Goal: Task Accomplishment & Management: Use online tool/utility

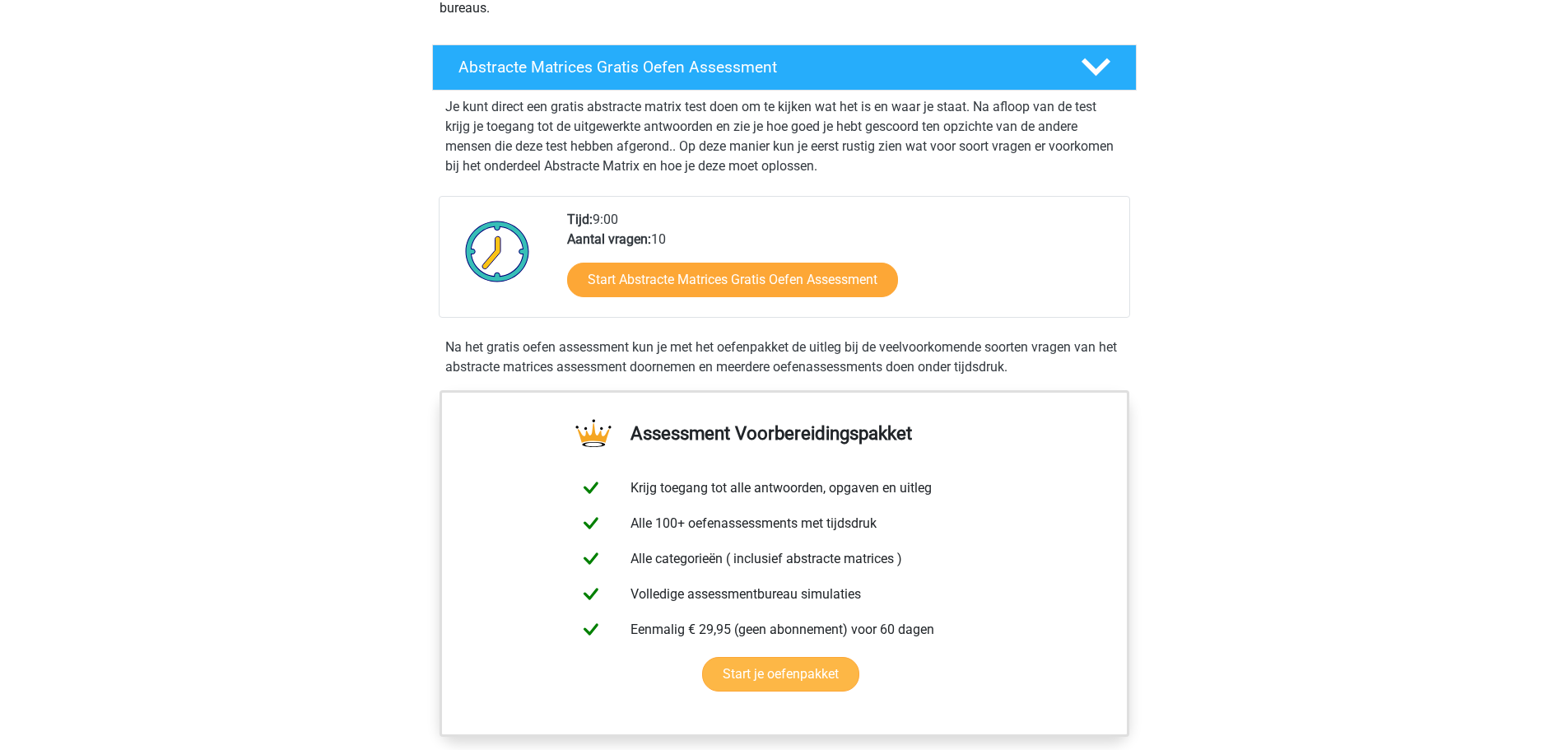
scroll to position [329, 0]
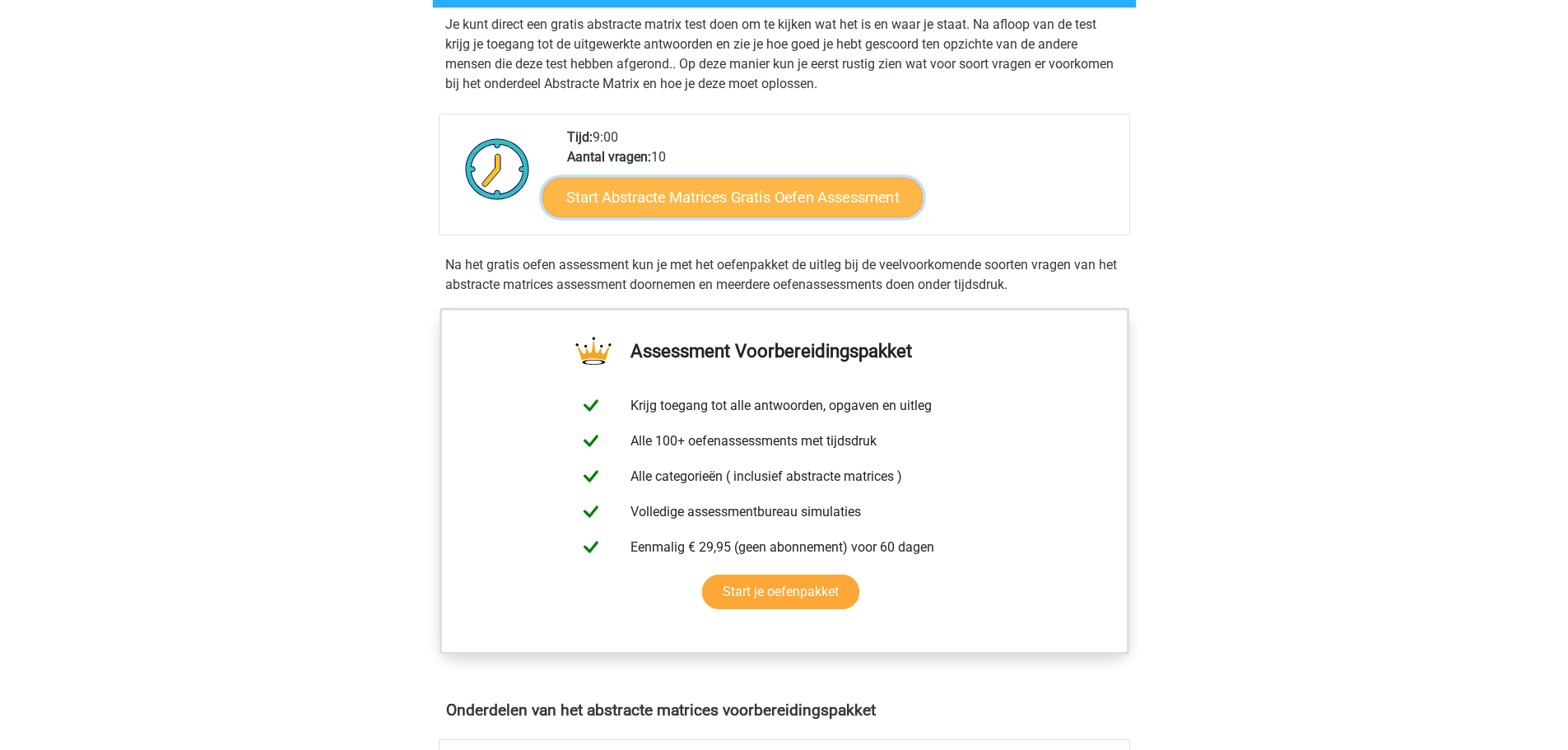
click at [678, 201] on link "Start Abstracte Matrices Gratis Oefen Assessment" at bounding box center [732, 196] width 380 height 39
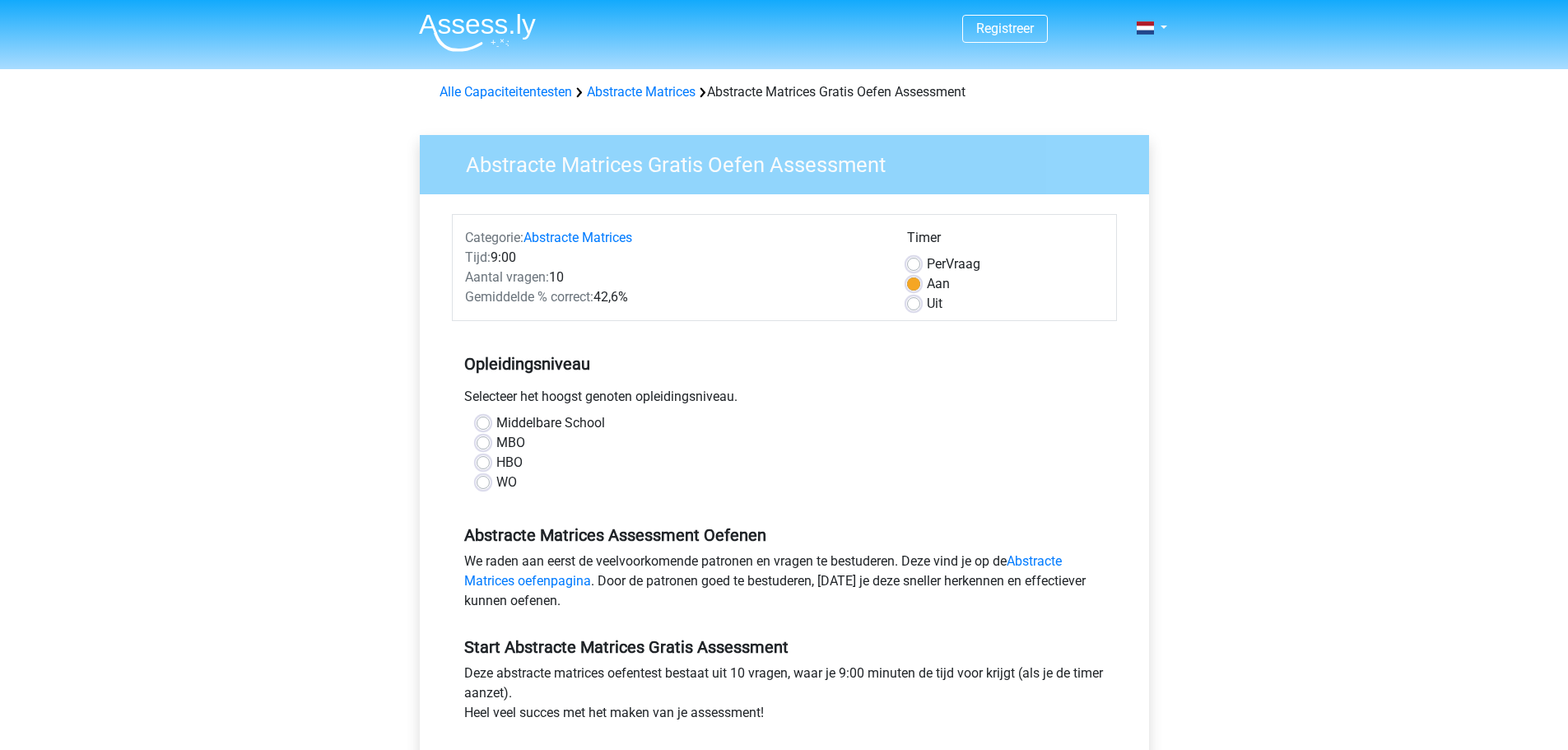
click at [505, 431] on div "Middelbare School MBO HBO WO" at bounding box center [784, 453] width 641 height 79
click at [511, 424] on label "Middelbare School" at bounding box center [550, 423] width 108 height 20
click at [489, 424] on input "Middelbare School" at bounding box center [483, 421] width 13 height 16
radio input "true"
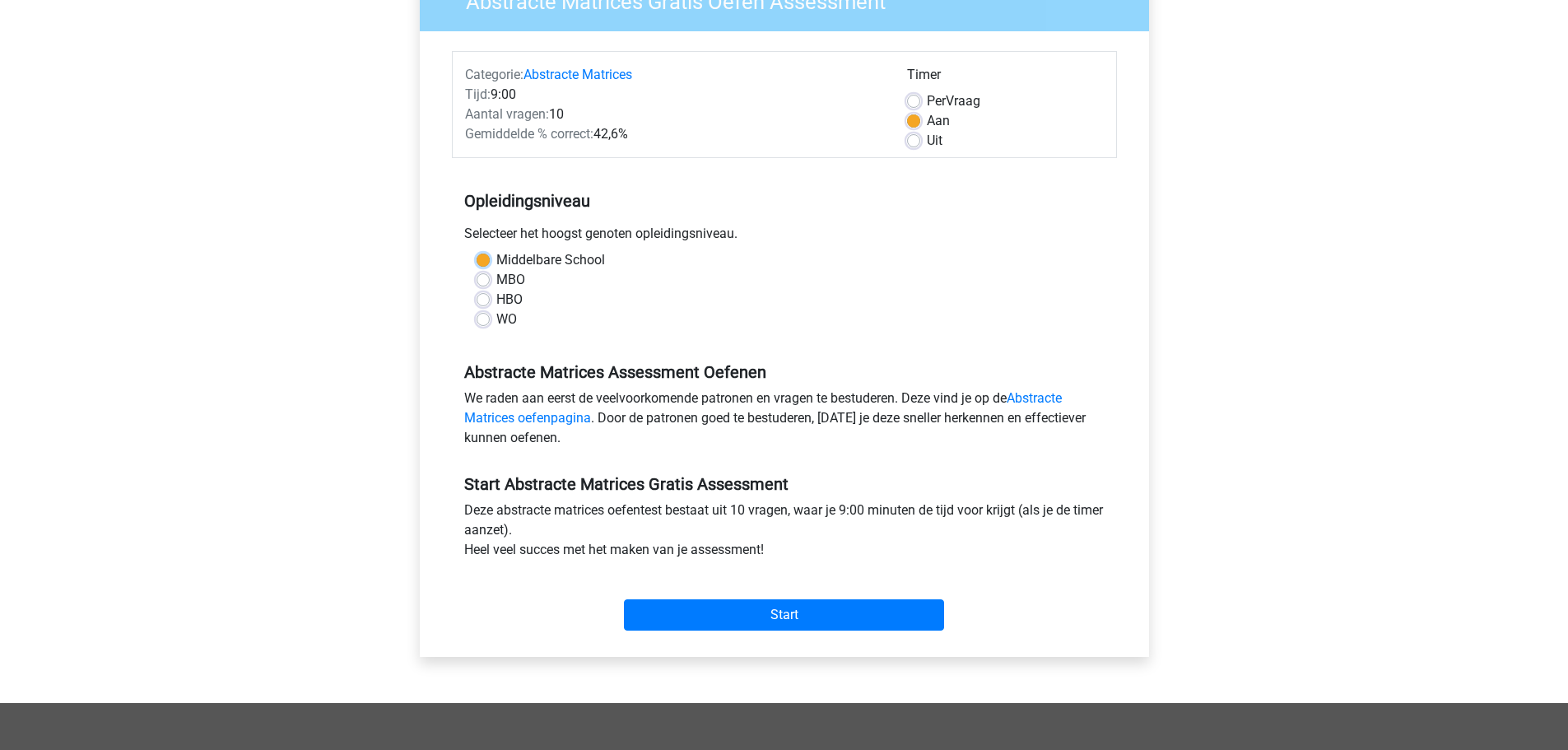
scroll to position [165, 0]
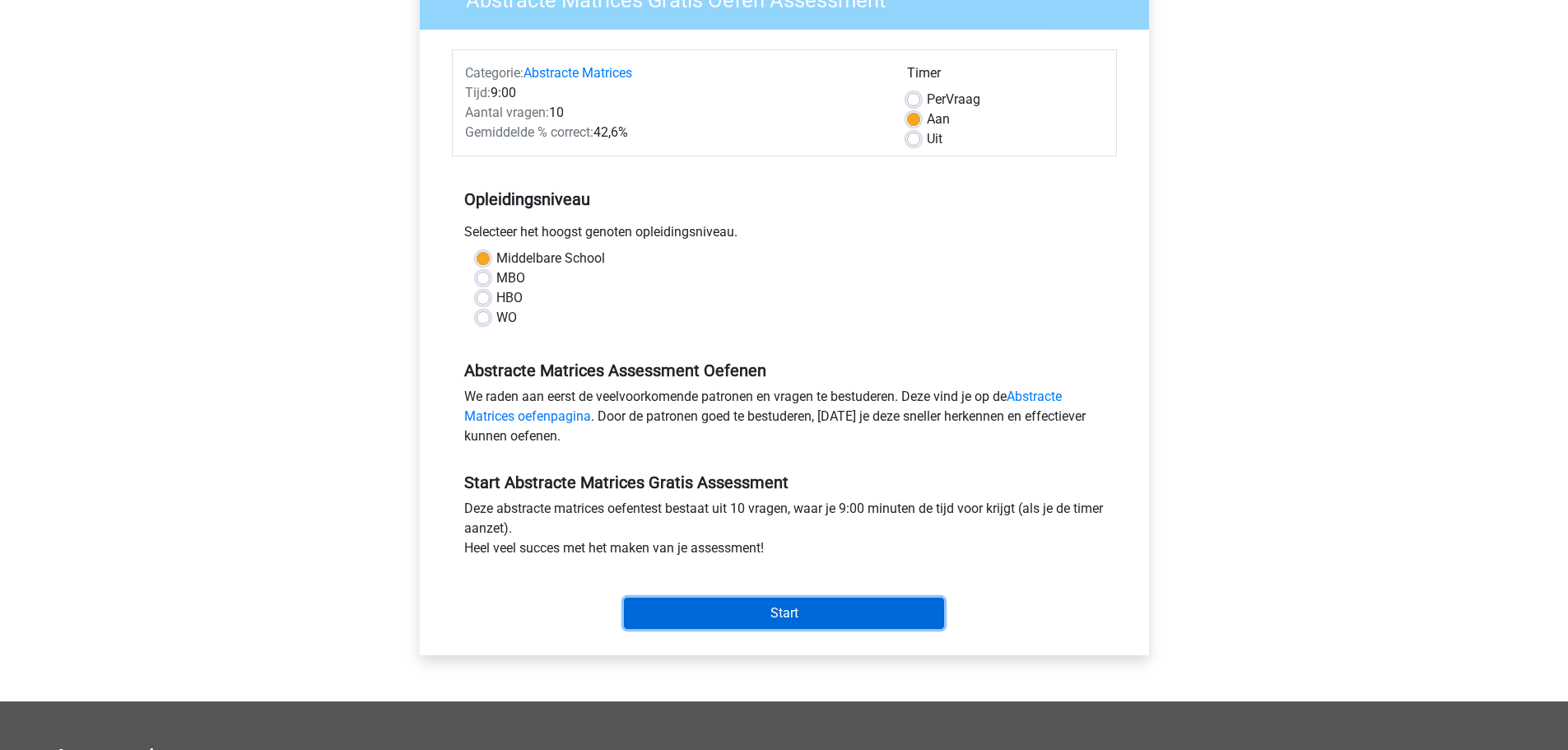
click at [791, 609] on input "Start" at bounding box center [783, 613] width 320 height 31
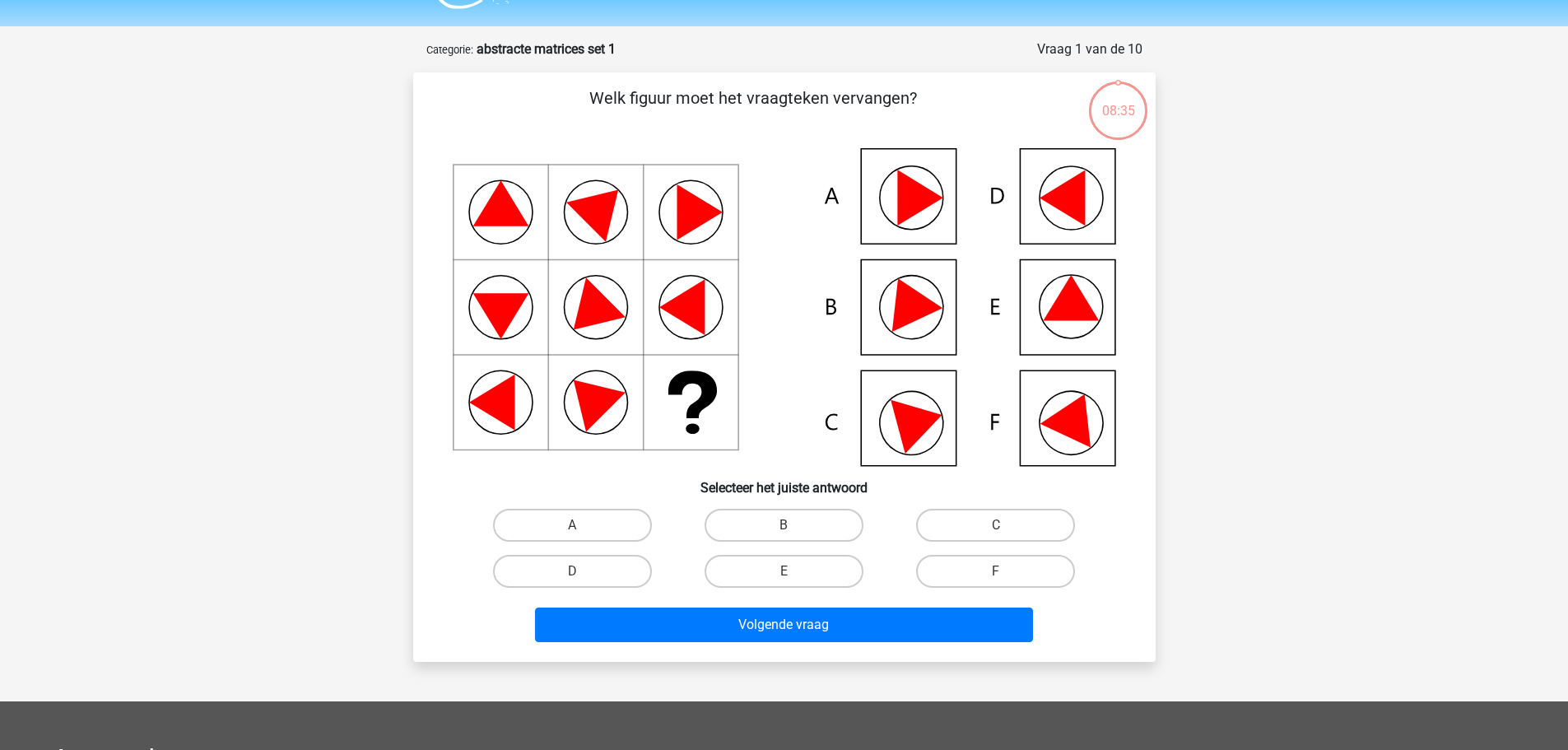
scroll to position [82, 0]
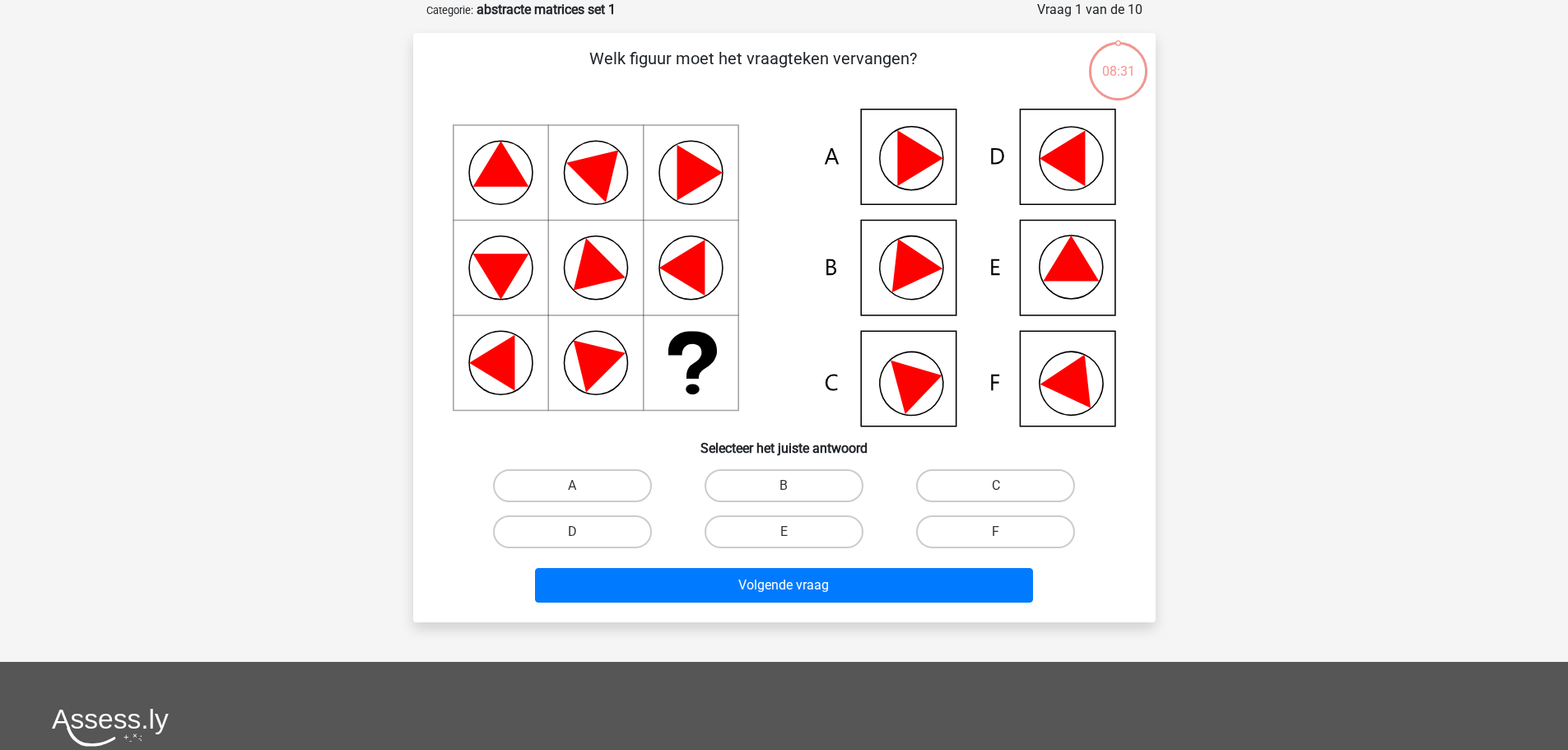
click at [1040, 263] on icon at bounding box center [784, 267] width 663 height 318
click at [1055, 268] on icon at bounding box center [1071, 258] width 56 height 46
click at [788, 524] on label "E" at bounding box center [783, 531] width 159 height 33
click at [788, 531] on input "E" at bounding box center [788, 537] width 11 height 11
radio input "true"
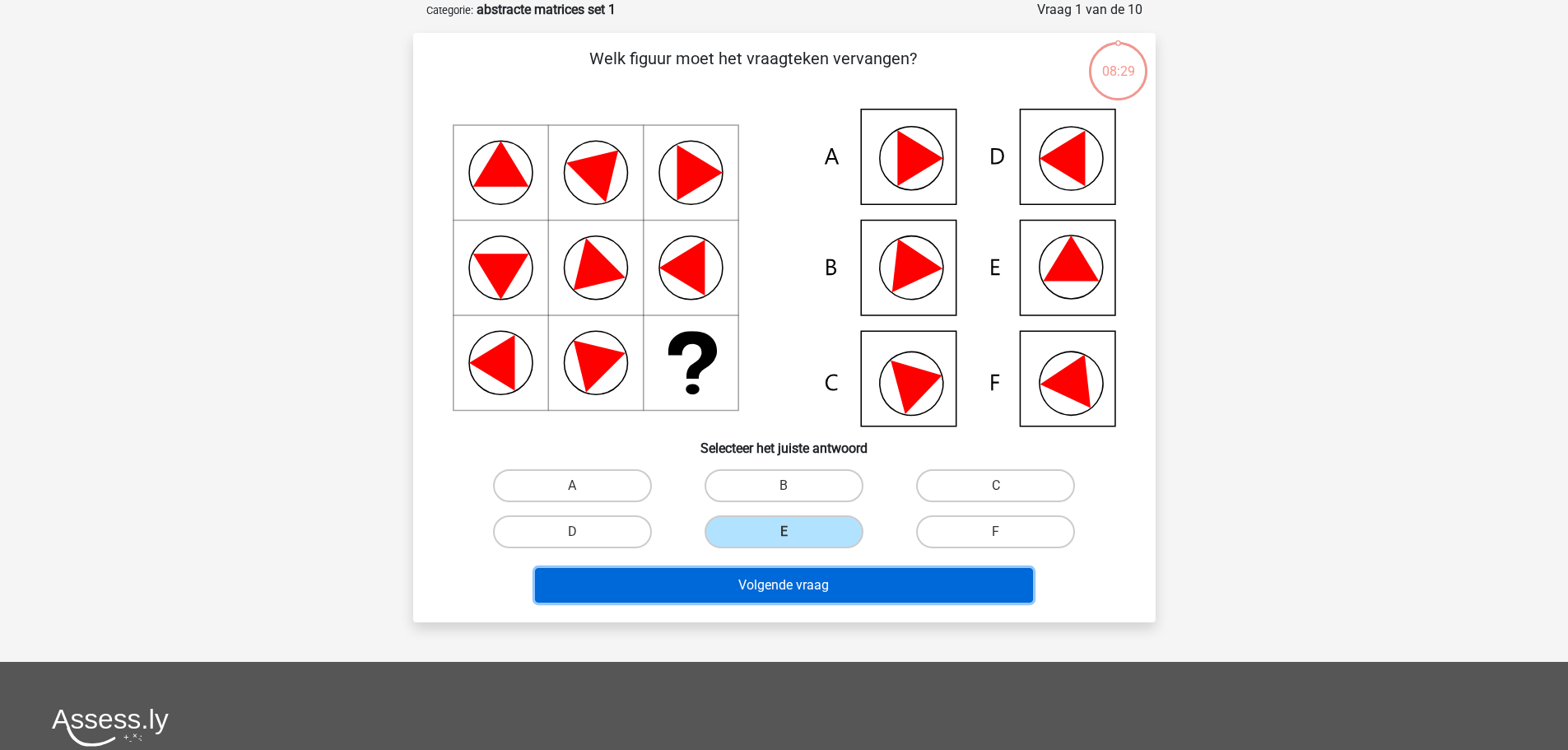
click at [839, 581] on button "Volgende vraag" at bounding box center [784, 585] width 498 height 35
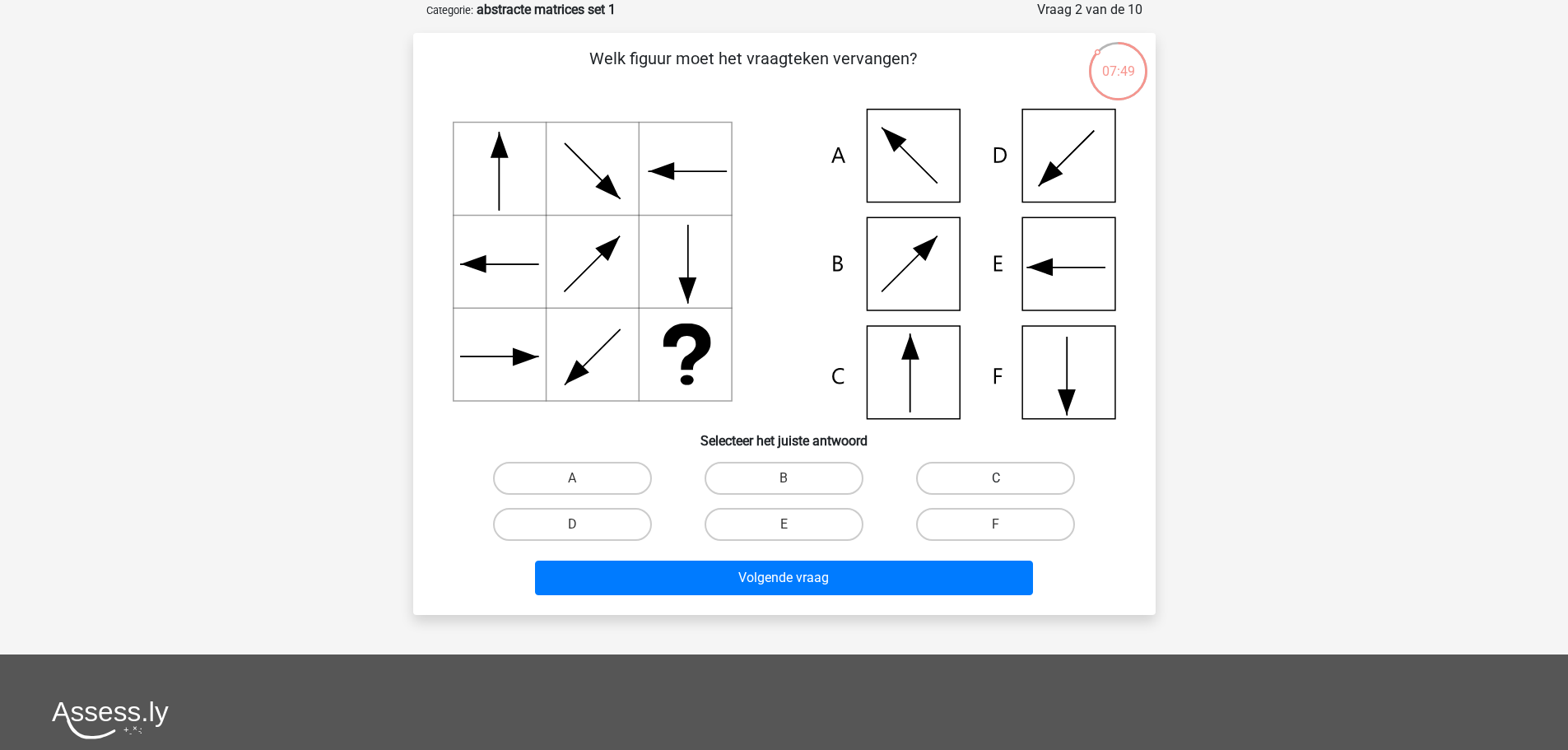
drag, startPoint x: 1004, startPoint y: 476, endPoint x: 983, endPoint y: 486, distance: 23.3
click at [671, 478] on div "C" at bounding box center [572, 478] width 198 height 33
click at [962, 496] on div "C" at bounding box center [995, 478] width 211 height 46
click at [961, 488] on label "C" at bounding box center [995, 478] width 159 height 33
click at [995, 488] on input "C" at bounding box center [1001, 484] width 11 height 11
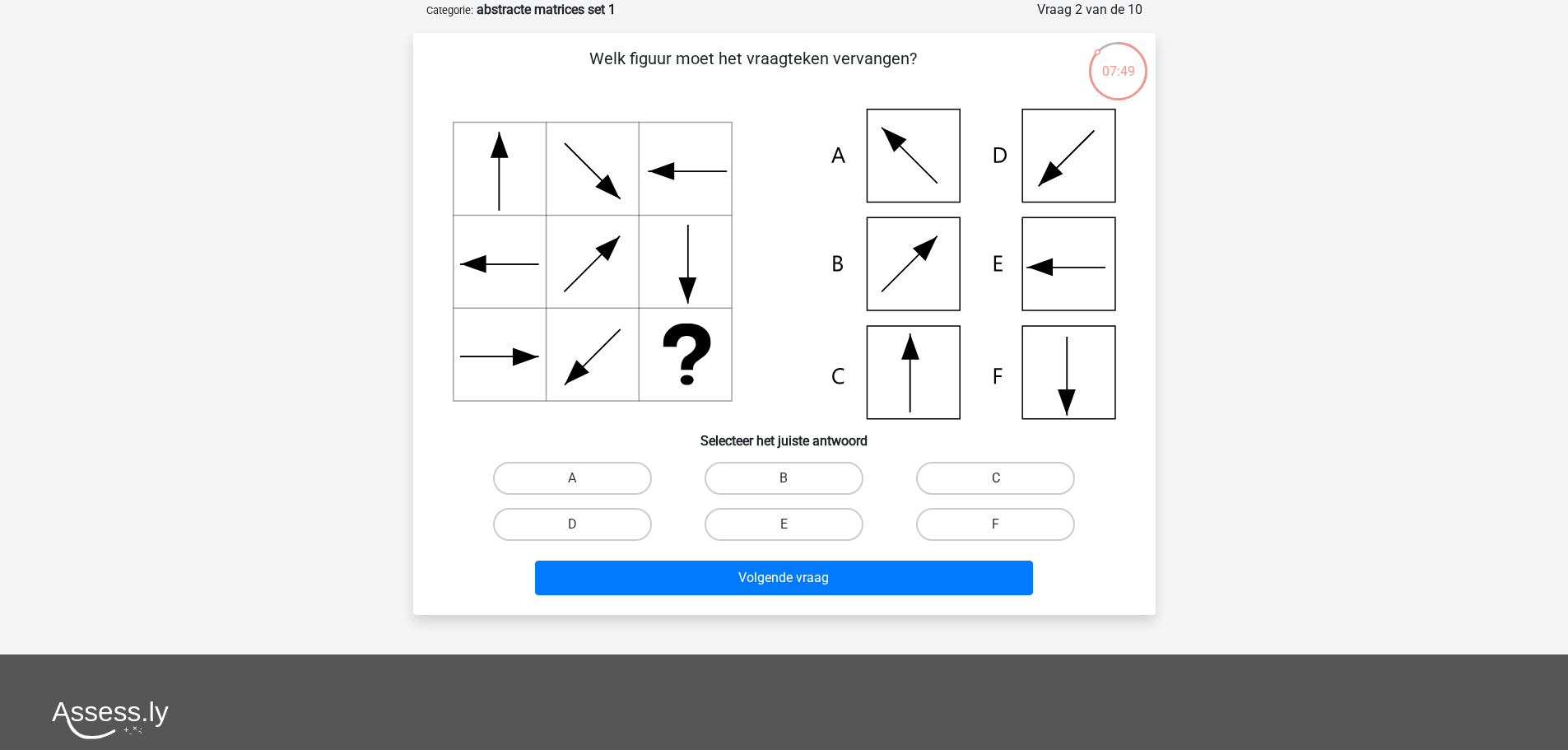
radio input "true"
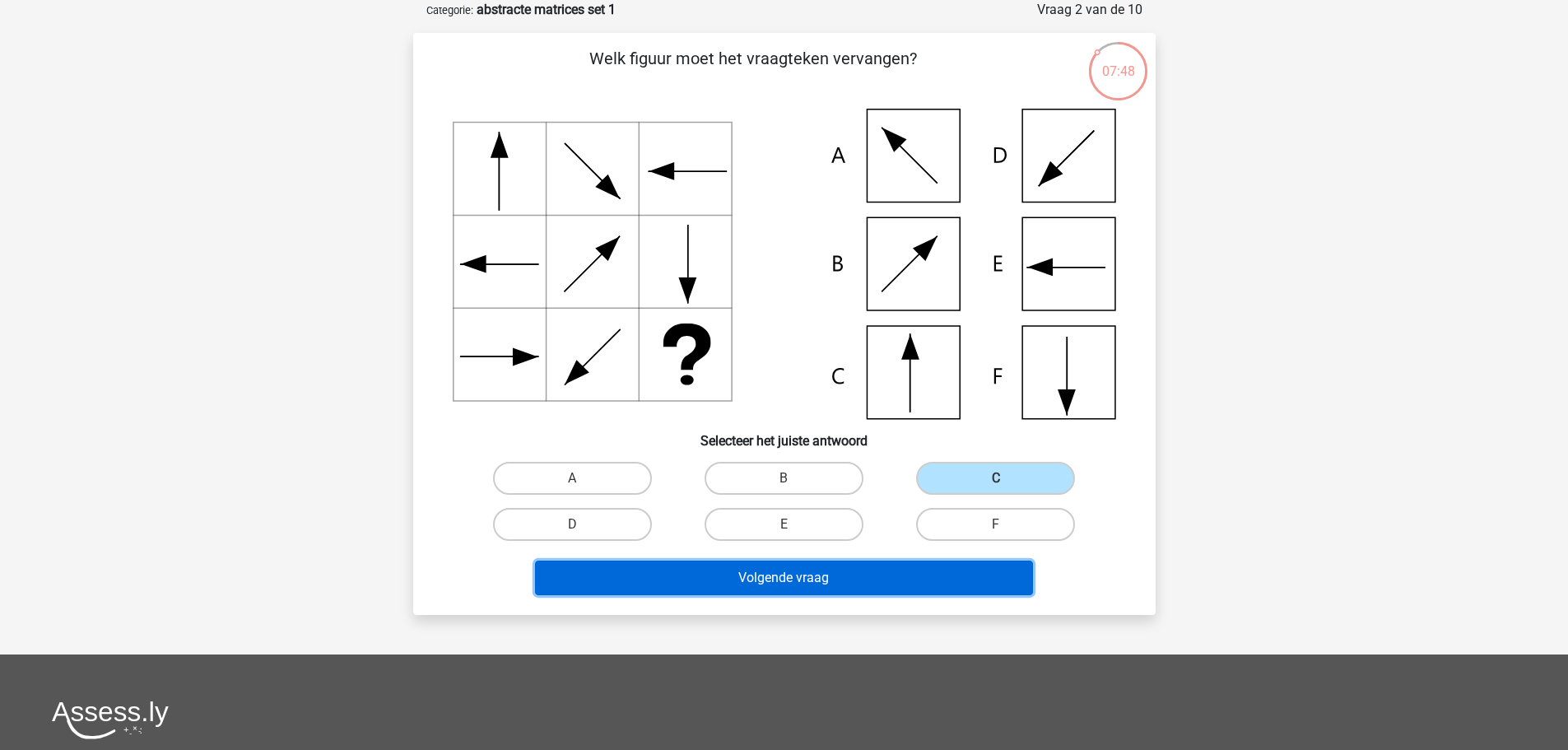
click at [900, 566] on button "Volgende vraag" at bounding box center [784, 577] width 498 height 35
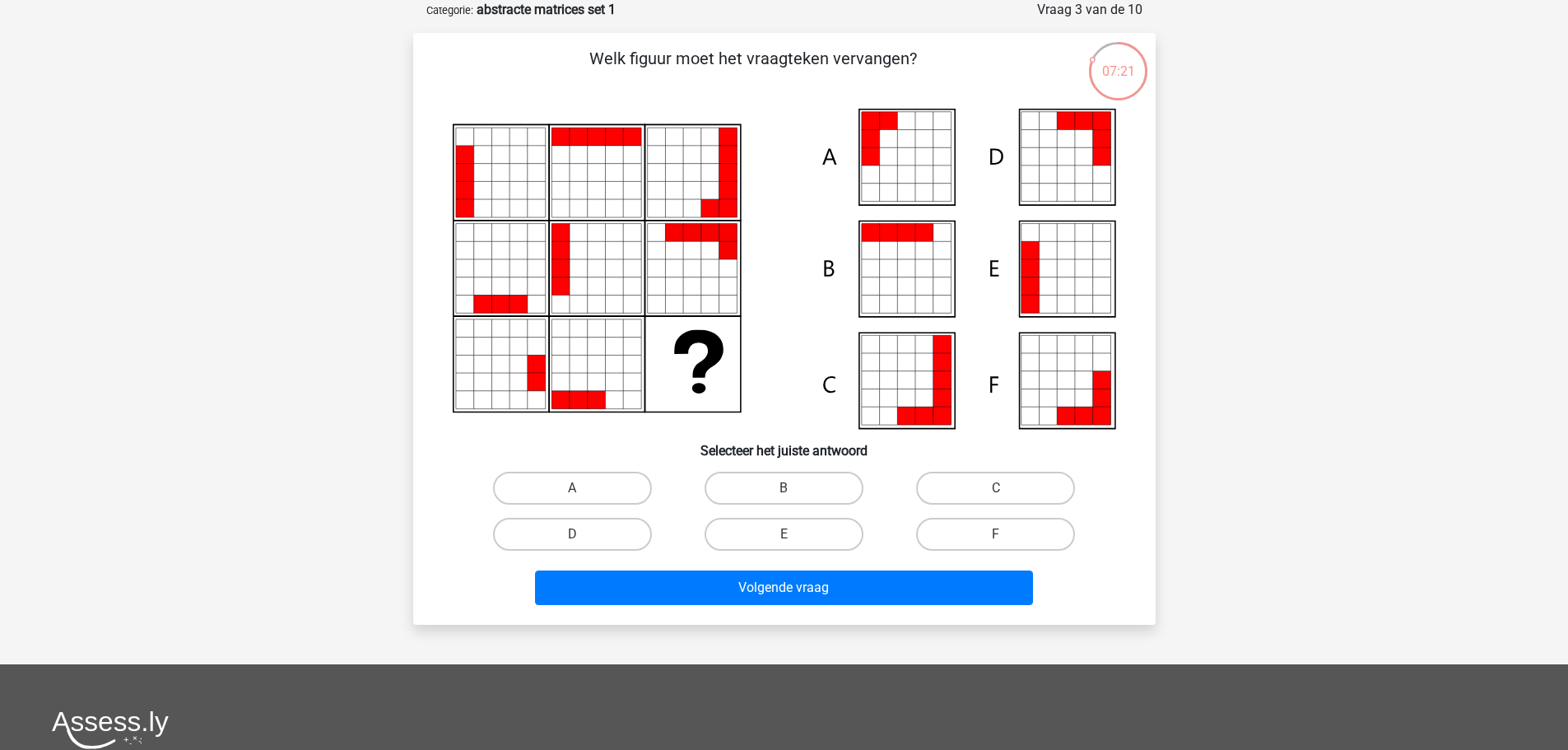
scroll to position [0, 0]
